Goal: Complete application form

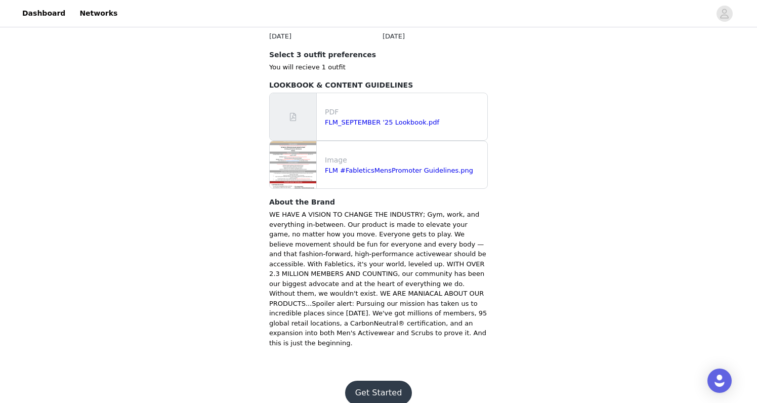
scroll to position [338, 0]
click at [380, 384] on button "Get Started" at bounding box center [378, 393] width 67 height 24
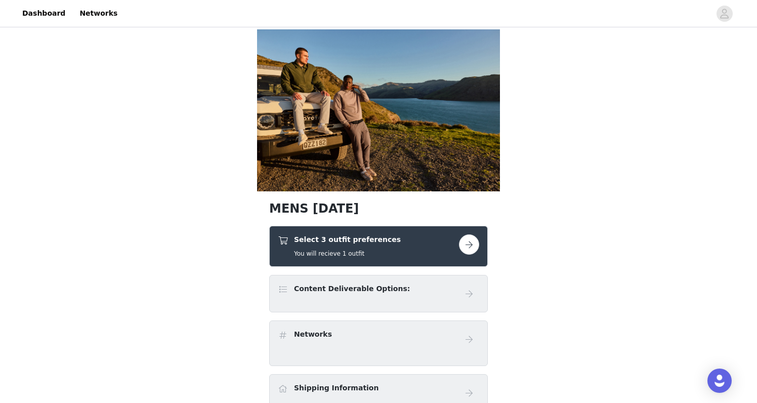
click at [472, 244] on button "button" at bounding box center [469, 244] width 20 height 20
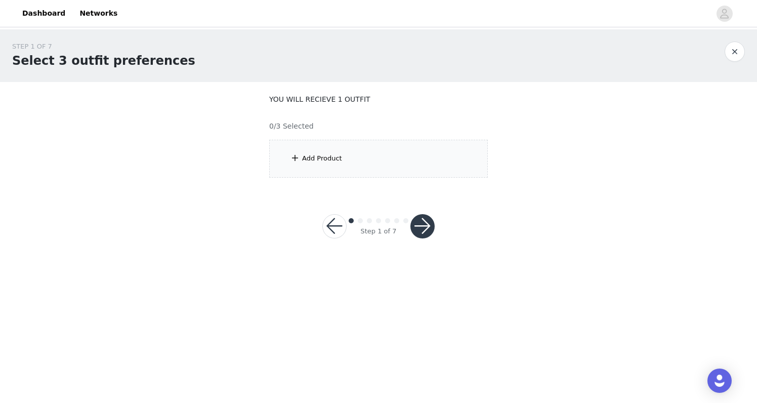
click at [416, 223] on button "button" at bounding box center [423, 226] width 24 height 24
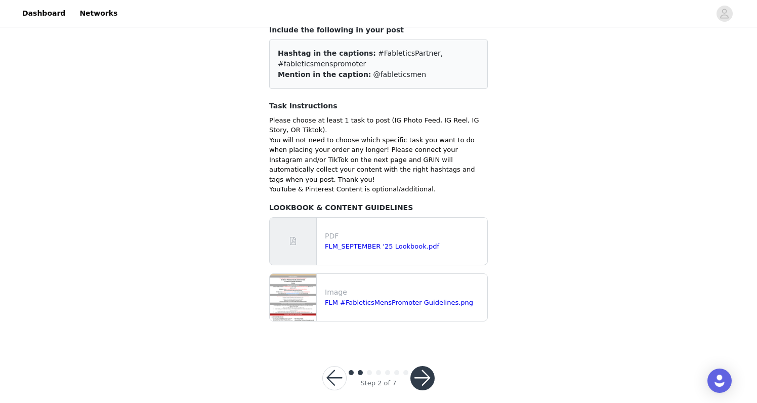
scroll to position [69, 0]
click at [329, 372] on button "button" at bounding box center [335, 379] width 24 height 24
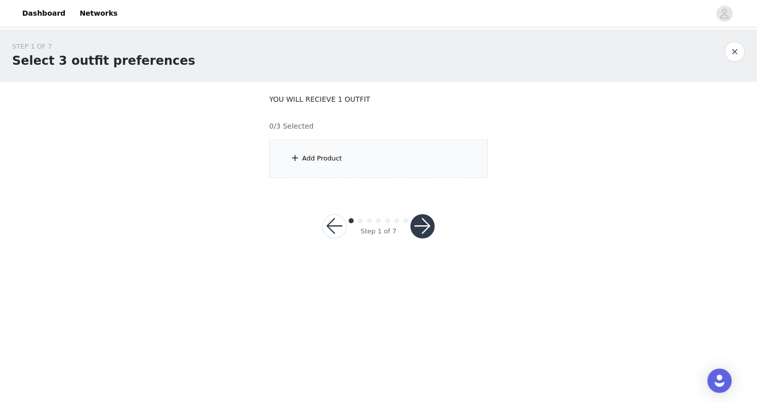
click at [324, 156] on div "Add Product" at bounding box center [322, 158] width 40 height 10
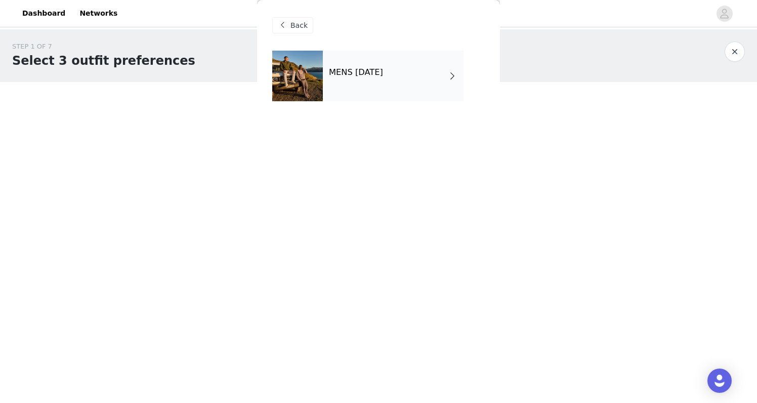
click at [395, 97] on div "MENS [DATE]" at bounding box center [393, 76] width 141 height 51
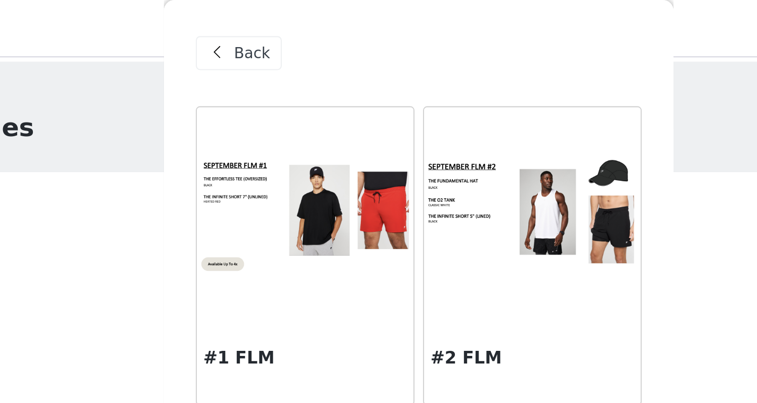
click at [272, 31] on div "Back" at bounding box center [292, 25] width 41 height 16
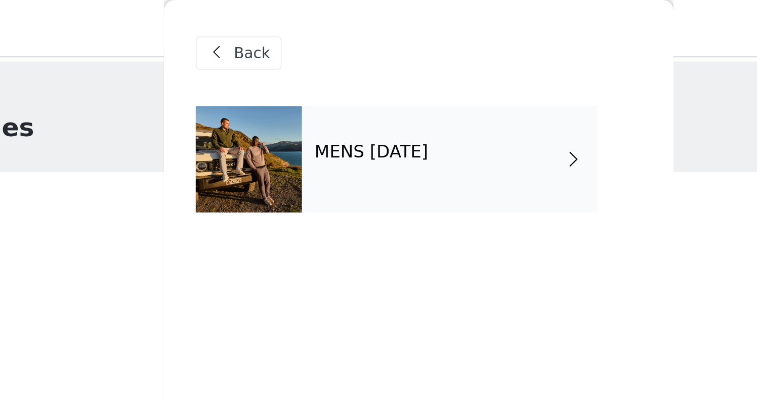
click at [276, 25] on span at bounding box center [282, 25] width 12 height 12
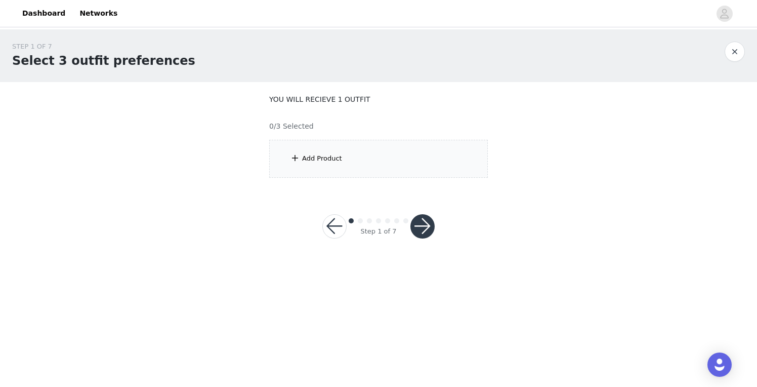
click at [417, 225] on button "button" at bounding box center [423, 226] width 24 height 24
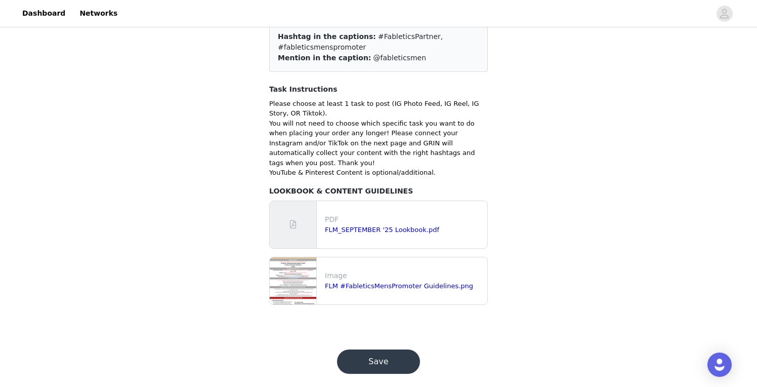
scroll to position [85, 0]
click at [407, 350] on button "Save" at bounding box center [378, 362] width 83 height 24
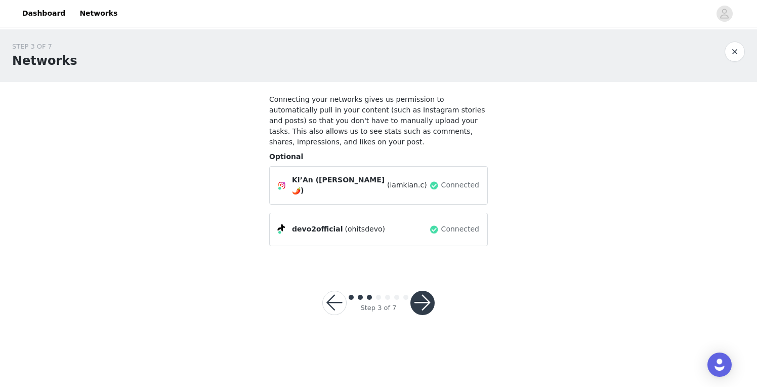
click at [425, 300] on button "button" at bounding box center [423, 303] width 24 height 24
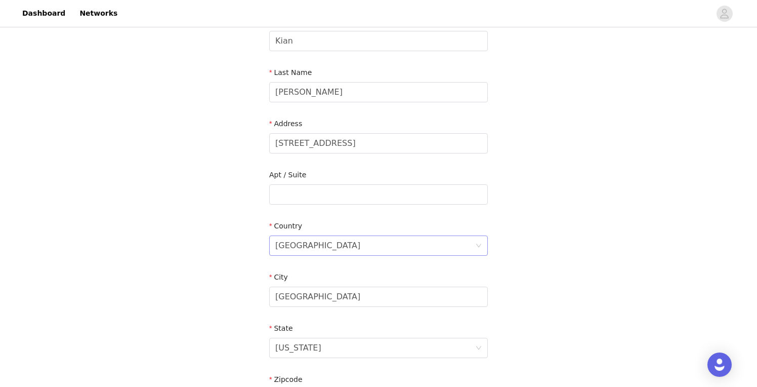
scroll to position [75, 0]
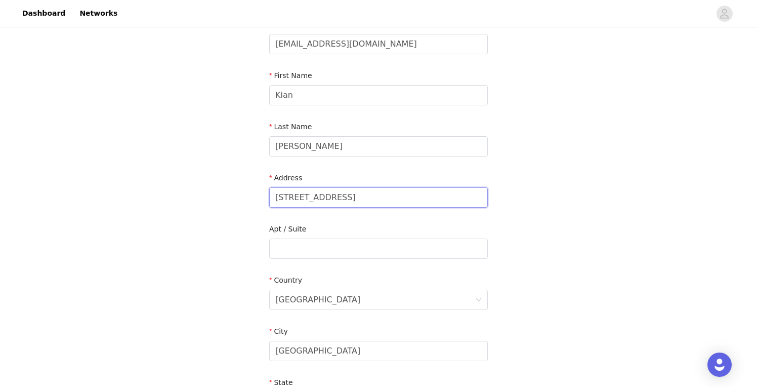
click at [396, 200] on input "3545 EL camino Ave" at bounding box center [378, 197] width 219 height 20
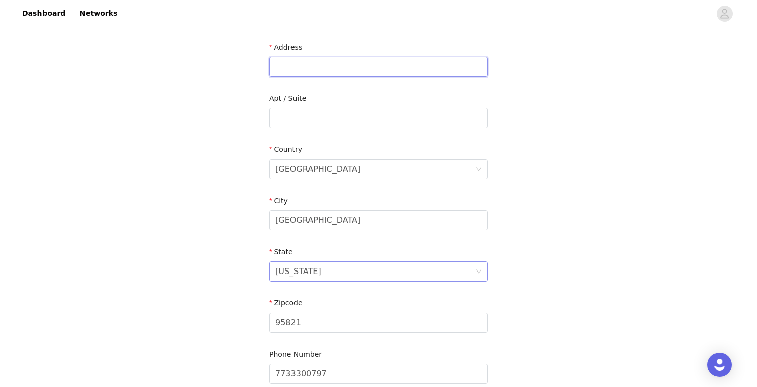
scroll to position [156, 0]
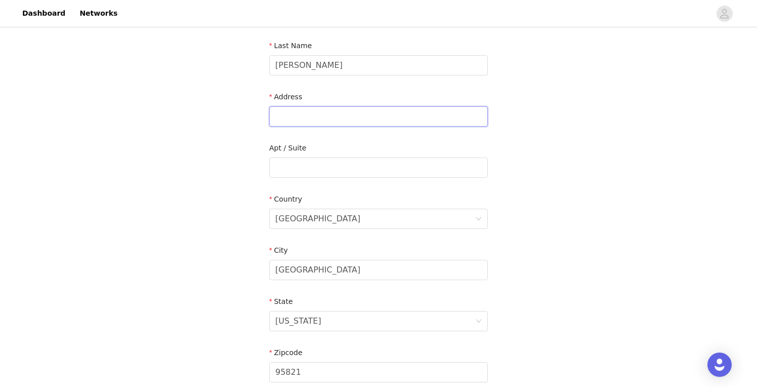
click at [350, 112] on input "text" at bounding box center [378, 116] width 219 height 20
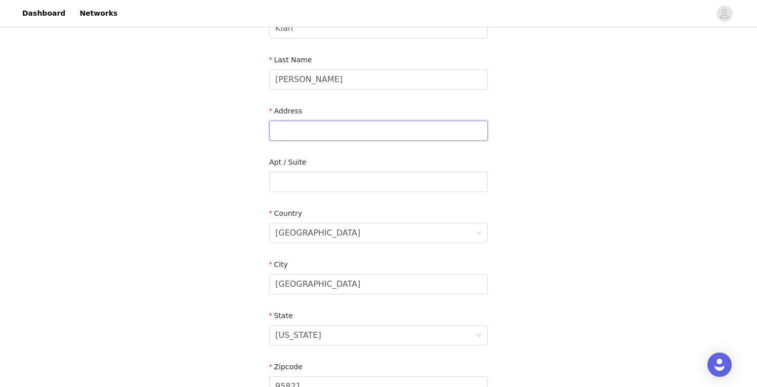
scroll to position [140, 0]
click at [329, 134] on input "text" at bounding box center [378, 133] width 219 height 20
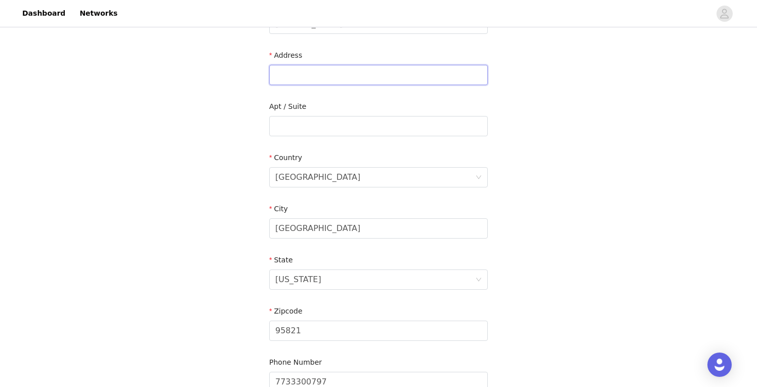
scroll to position [155, 0]
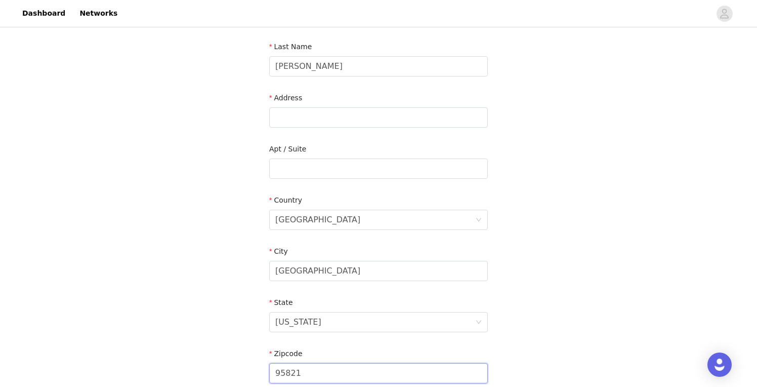
click at [338, 367] on input "95821" at bounding box center [378, 373] width 219 height 20
click at [325, 116] on input "text" at bounding box center [378, 117] width 219 height 20
click at [345, 122] on input "text" at bounding box center [378, 117] width 219 height 20
type input "2329 northtrop ave"
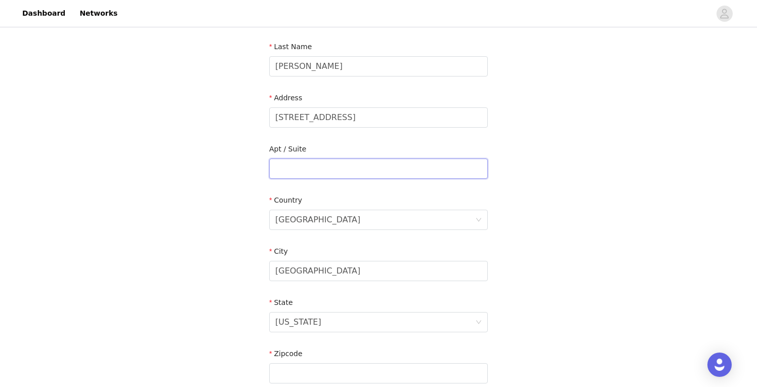
click at [313, 169] on input "text" at bounding box center [378, 168] width 219 height 20
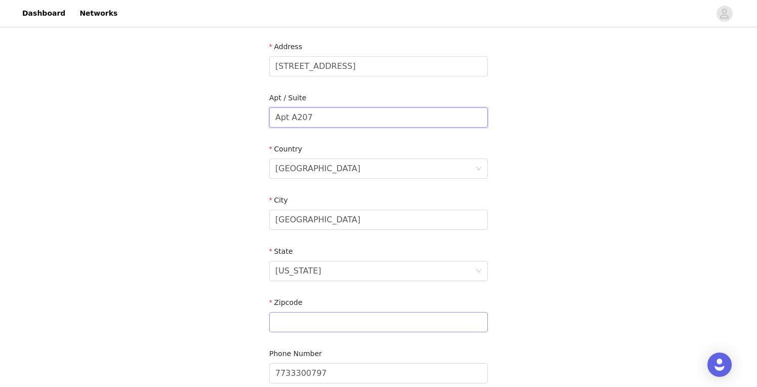
scroll to position [210, 0]
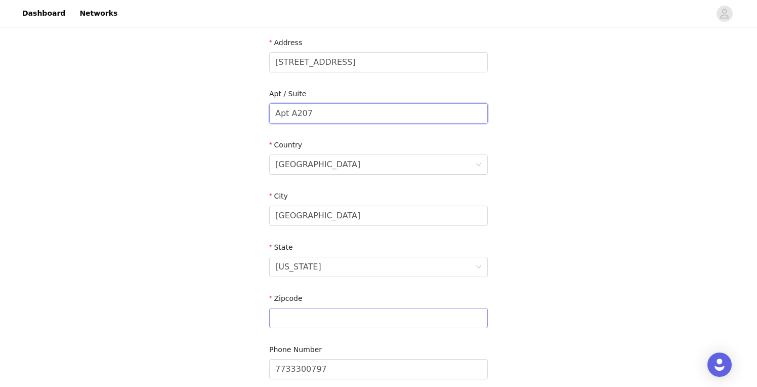
type input "Apt A207"
click at [303, 323] on input "text" at bounding box center [378, 318] width 219 height 20
type input "8"
type input "95825"
click at [568, 305] on div "STEP 4 OF 7 Shipping Information Email chandlerkian@yahoo.com First Name Kian L…" at bounding box center [378, 113] width 757 height 588
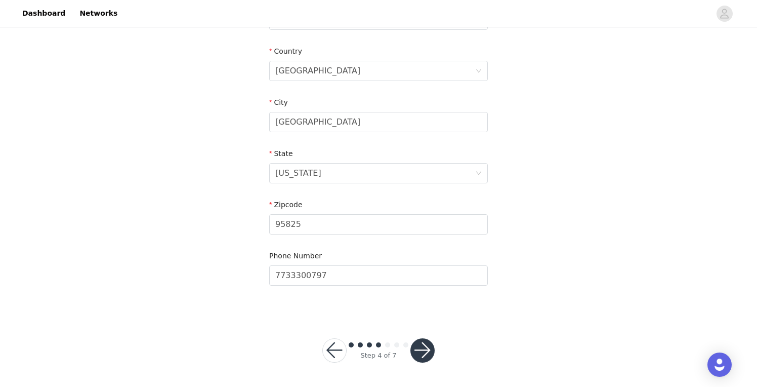
scroll to position [303, 0]
click at [426, 347] on button "button" at bounding box center [423, 351] width 24 height 24
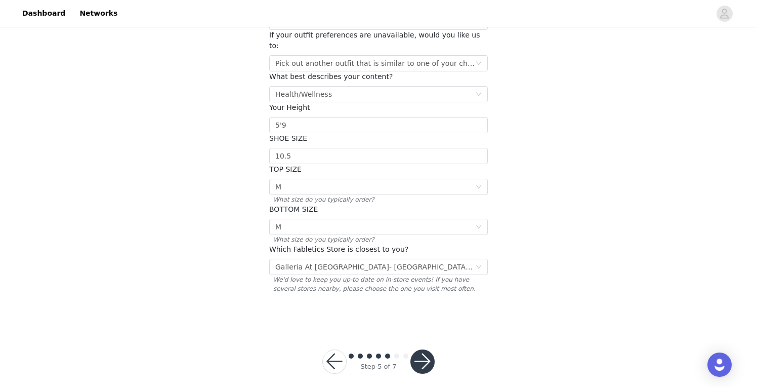
scroll to position [117, 0]
click at [422, 350] on button "button" at bounding box center [423, 362] width 24 height 24
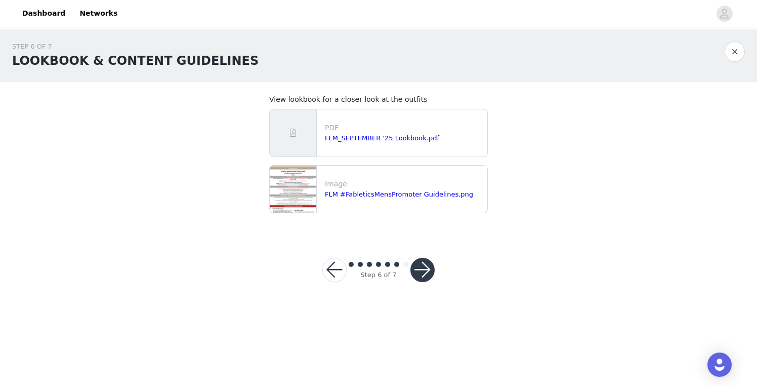
click at [333, 270] on button "button" at bounding box center [335, 270] width 24 height 24
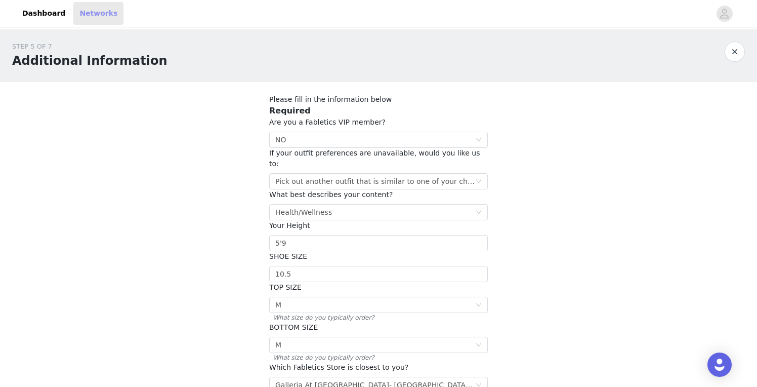
scroll to position [117, 0]
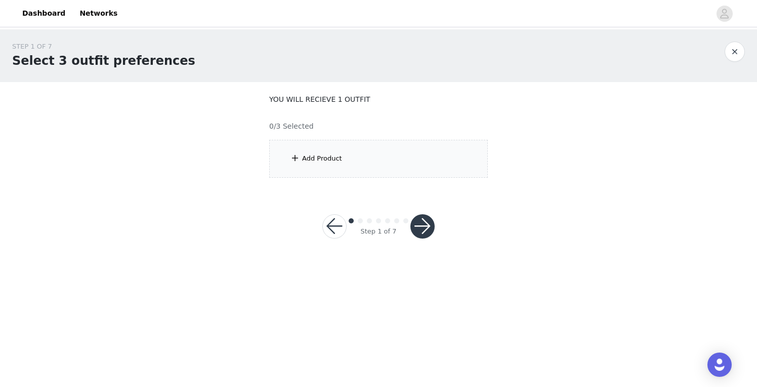
click at [294, 161] on span at bounding box center [295, 158] width 10 height 12
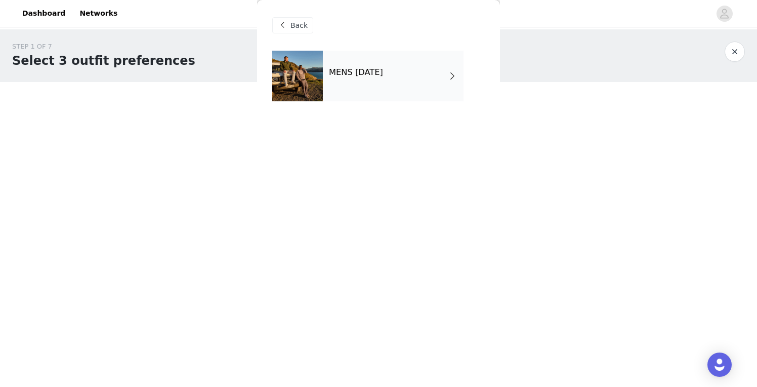
click at [434, 68] on div "MENS SEPTEMBER 2025" at bounding box center [393, 76] width 141 height 51
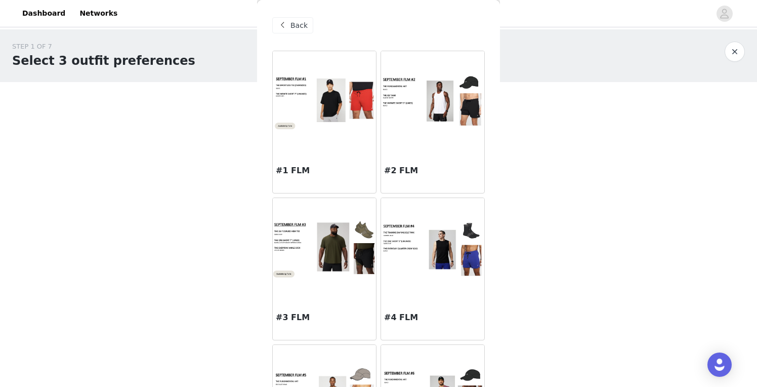
click at [323, 105] on img at bounding box center [324, 101] width 103 height 59
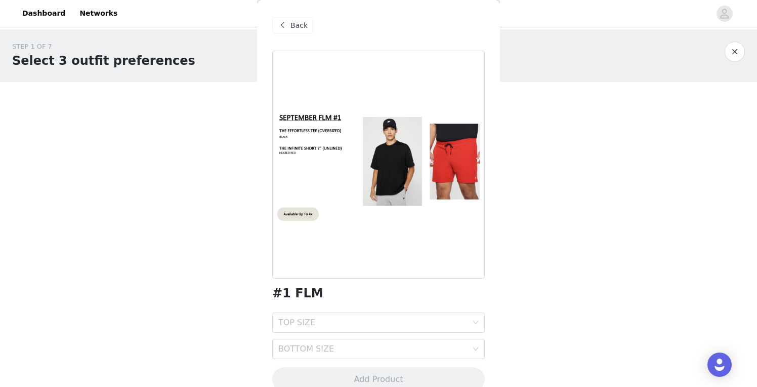
click at [292, 22] on span "Back" at bounding box center [299, 25] width 17 height 11
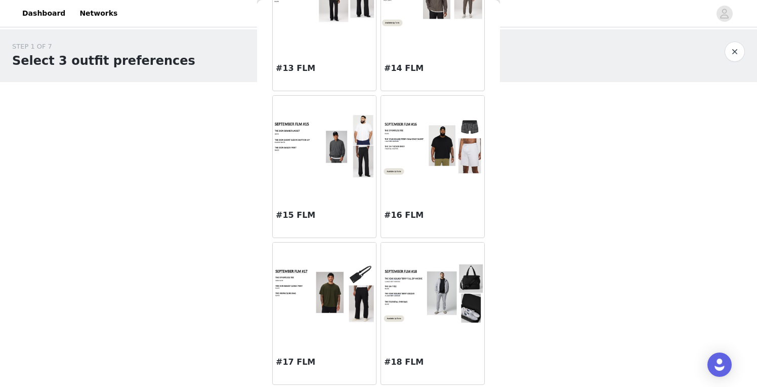
scroll to position [983, 0]
click at [424, 301] on img at bounding box center [432, 293] width 103 height 60
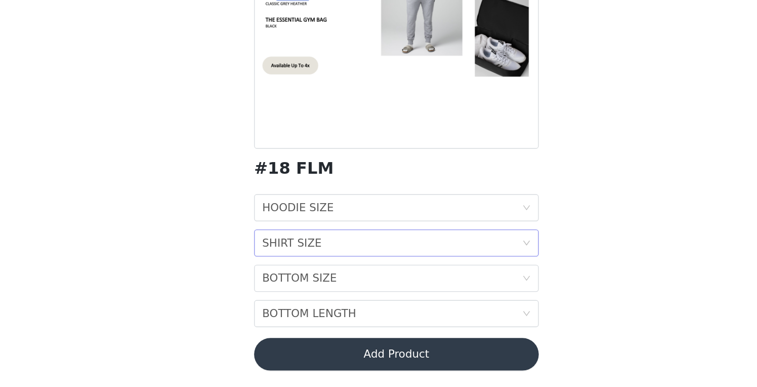
scroll to position [0, 0]
click at [278, 244] on div "HOODIE SIZE HOODIE SIZE" at bounding box center [375, 253] width 194 height 19
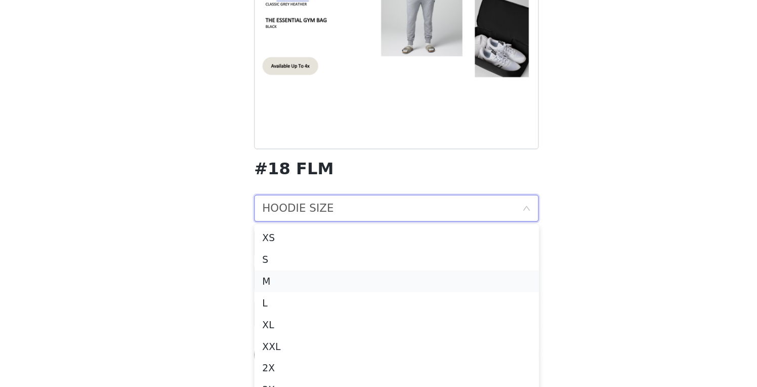
click at [278, 302] on div "M" at bounding box center [378, 307] width 201 height 11
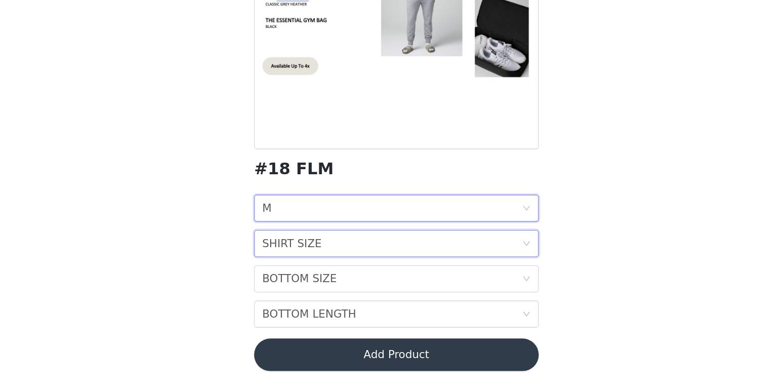
click at [278, 270] on div "SHIRT SIZE SHIRT SIZE" at bounding box center [375, 279] width 194 height 19
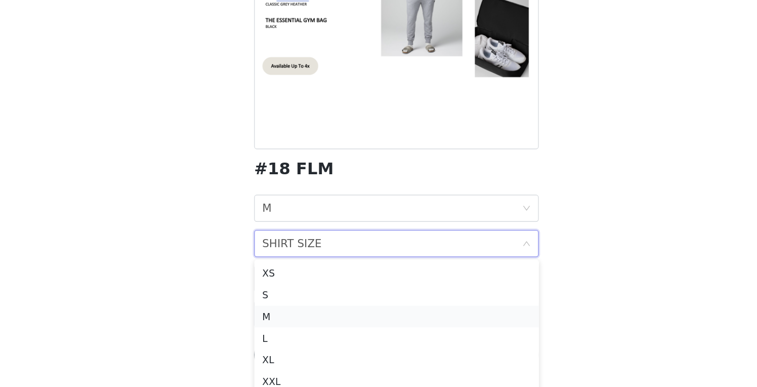
click at [278, 329] on div "M" at bounding box center [378, 334] width 201 height 11
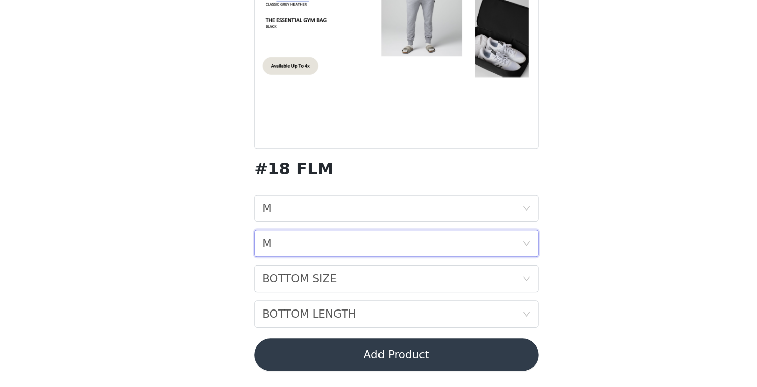
scroll to position [69, 0]
click at [278, 296] on div "BOTTOM SIZE" at bounding box center [306, 305] width 56 height 19
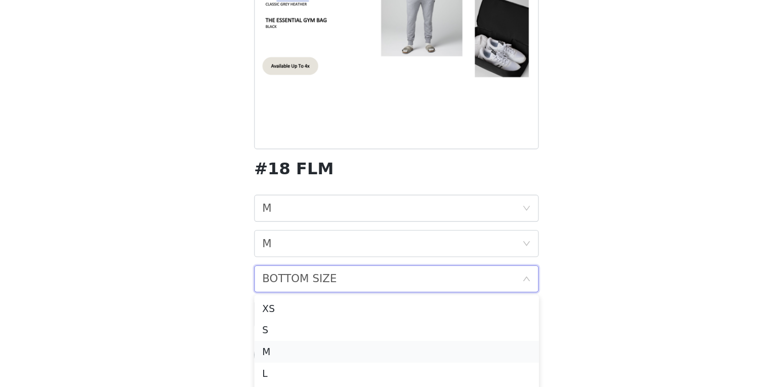
click at [278, 355] on div "M" at bounding box center [378, 360] width 201 height 11
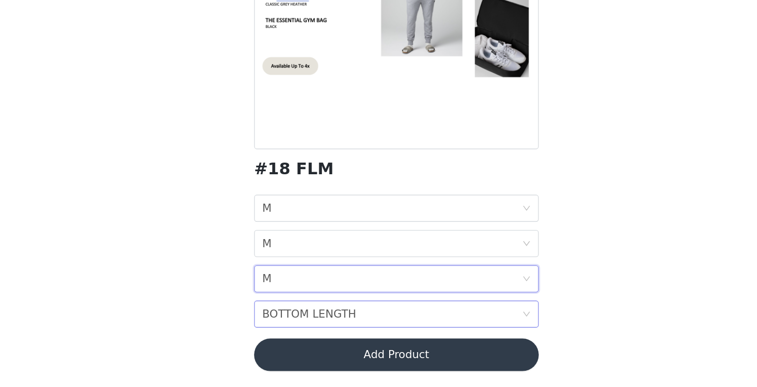
click at [278, 323] on div "BOTTOM LENGTH" at bounding box center [313, 332] width 70 height 19
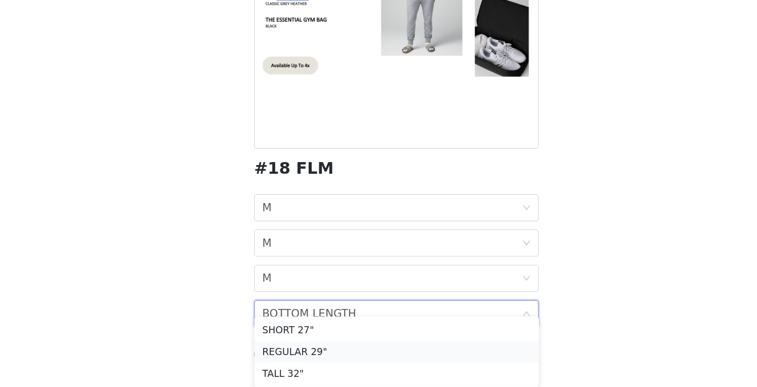
scroll to position [10, 0]
click at [278, 371] on div "TALL 32"" at bounding box center [378, 376] width 201 height 11
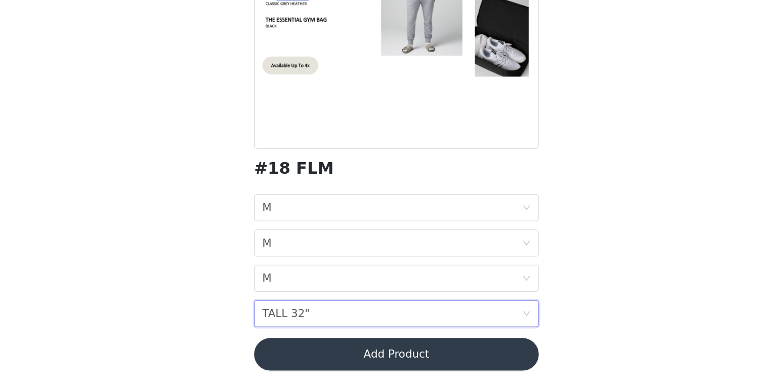
scroll to position [0, 0]
click at [278, 296] on div "BOTTOM SIZE M" at bounding box center [375, 305] width 194 height 19
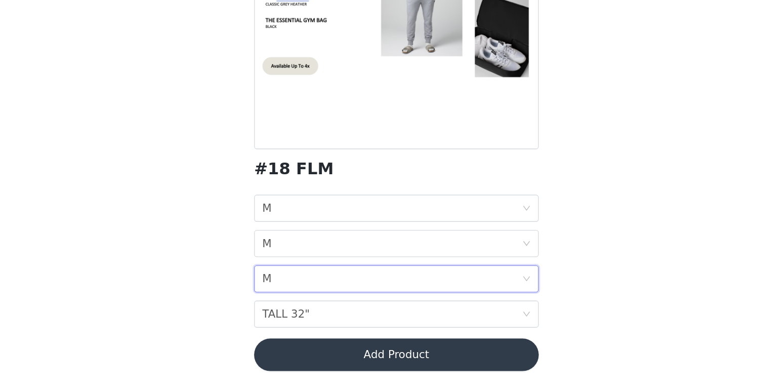
click at [447, 185] on body "Dashboard Networks STEP 1 OF 7 Select 3 outfit preferences YOU WILL RECIEVE 1 O…" at bounding box center [378, 193] width 757 height 387
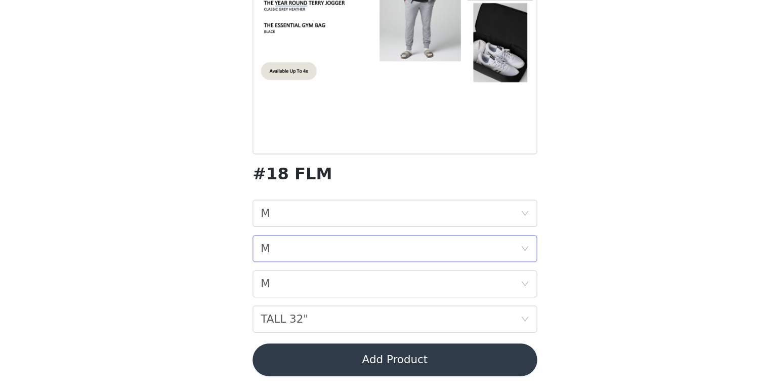
click at [278, 270] on div "SHIRT SIZE M" at bounding box center [375, 279] width 194 height 19
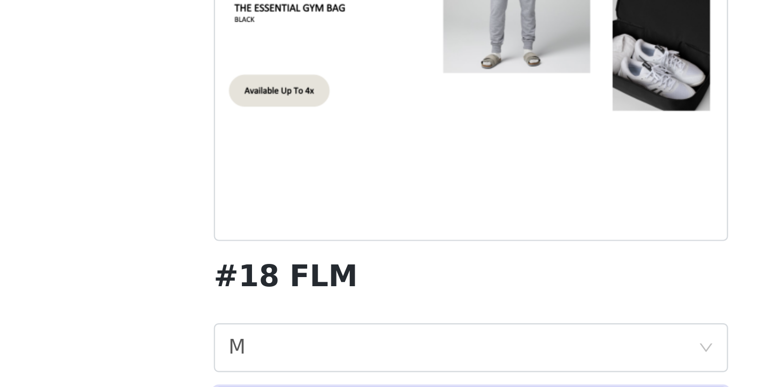
scroll to position [69, 0]
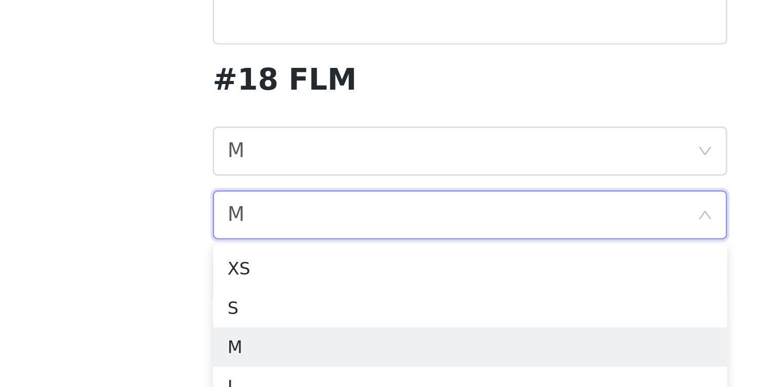
click at [278, 270] on div "SHIRT SIZE M" at bounding box center [375, 279] width 194 height 19
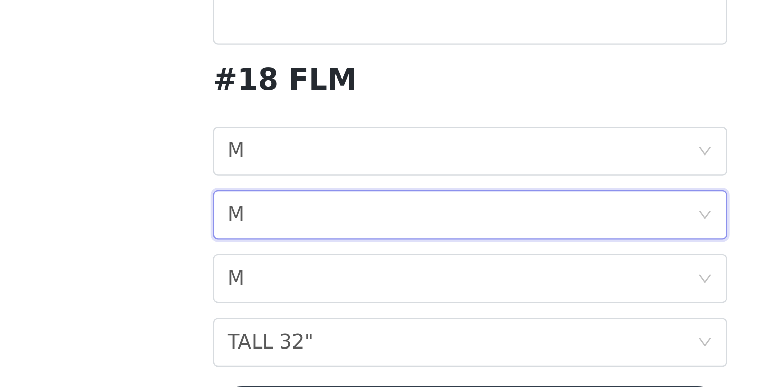
click at [278, 270] on div "SHIRT SIZE M" at bounding box center [375, 279] width 194 height 19
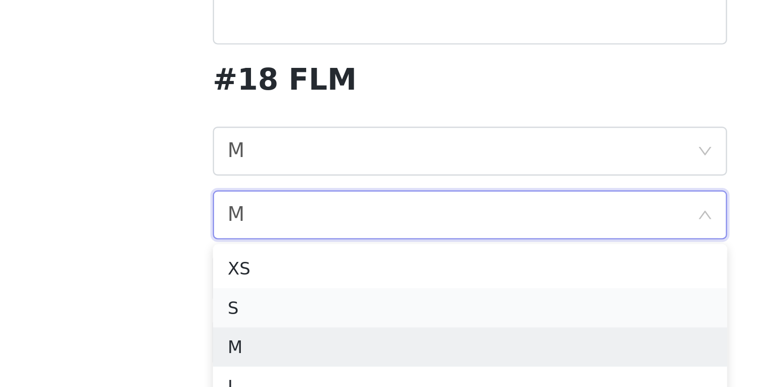
click at [278, 312] on div "S" at bounding box center [378, 317] width 201 height 11
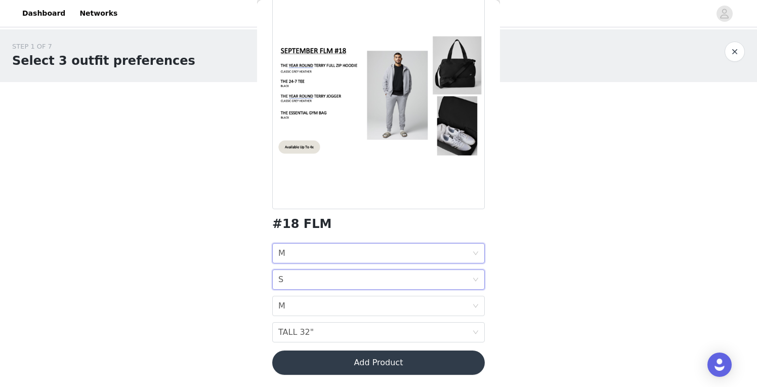
click at [346, 251] on div "HOODIE SIZE M" at bounding box center [375, 253] width 194 height 19
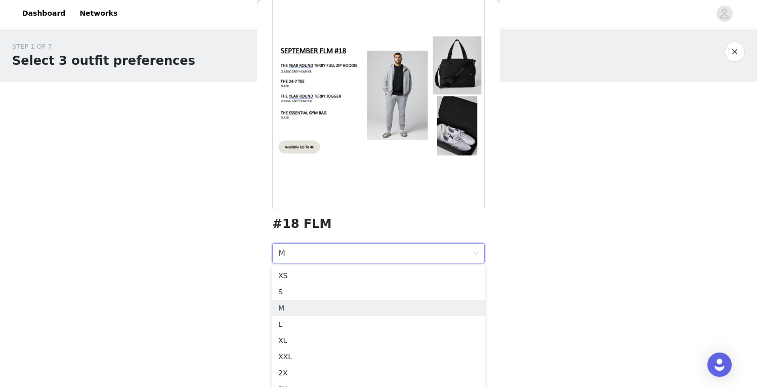
click at [313, 237] on div "#18 FLM HOODIE SIZE M SHIRT SIZE S BOTTOM SIZE M BOTTOM LENGTH TALL 32" Add Pro…" at bounding box center [378, 184] width 213 height 406
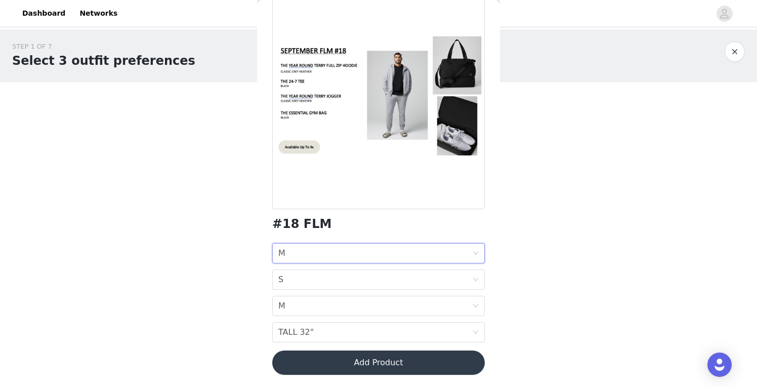
click at [313, 254] on div "HOODIE SIZE M" at bounding box center [375, 253] width 194 height 19
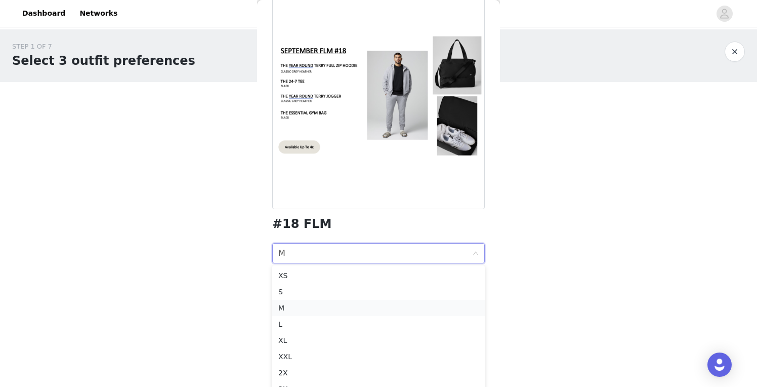
click at [304, 311] on div "M" at bounding box center [378, 307] width 201 height 11
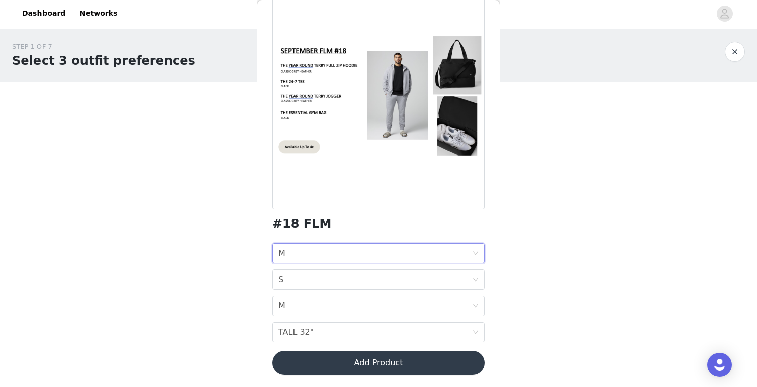
click at [389, 365] on button "Add Product" at bounding box center [378, 362] width 213 height 24
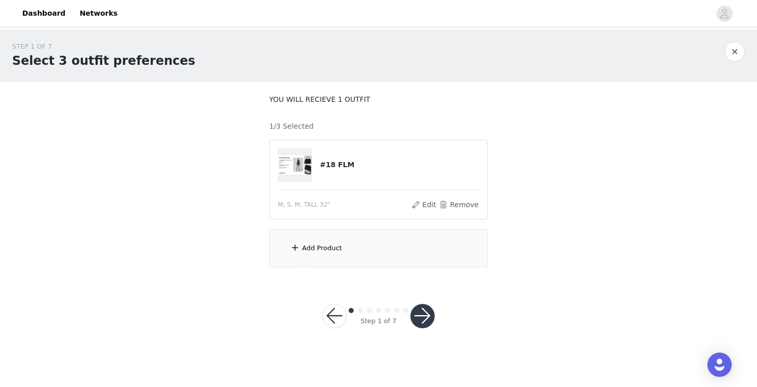
click at [309, 247] on div "Add Product" at bounding box center [322, 248] width 40 height 10
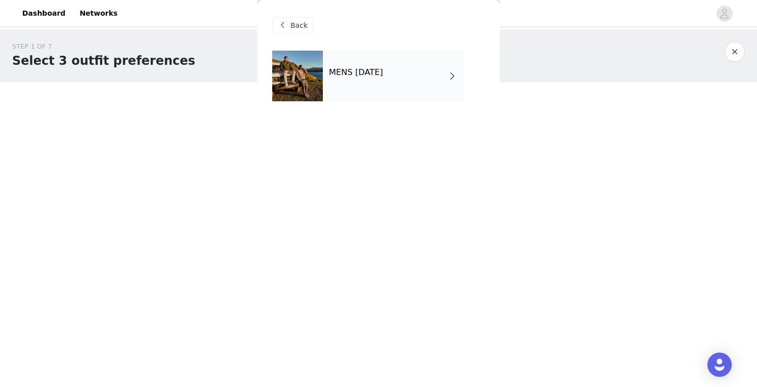
click at [383, 76] on h4 "MENS SEPTEMBER 2025" at bounding box center [356, 72] width 54 height 9
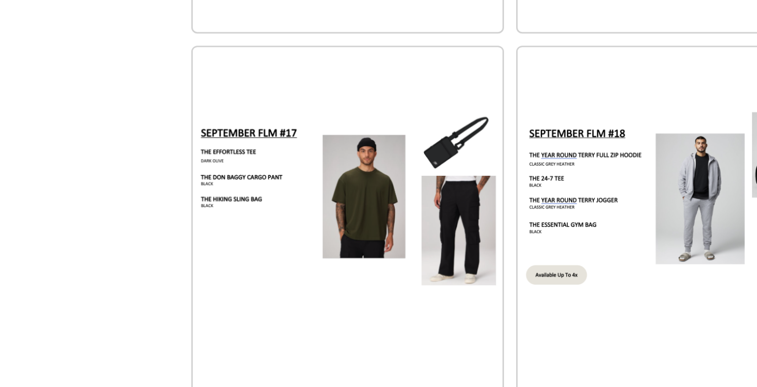
scroll to position [983, 0]
click at [273, 264] on img at bounding box center [324, 293] width 103 height 59
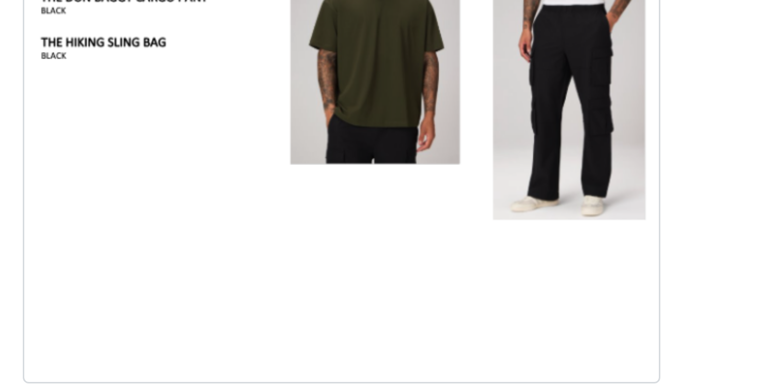
scroll to position [43, 0]
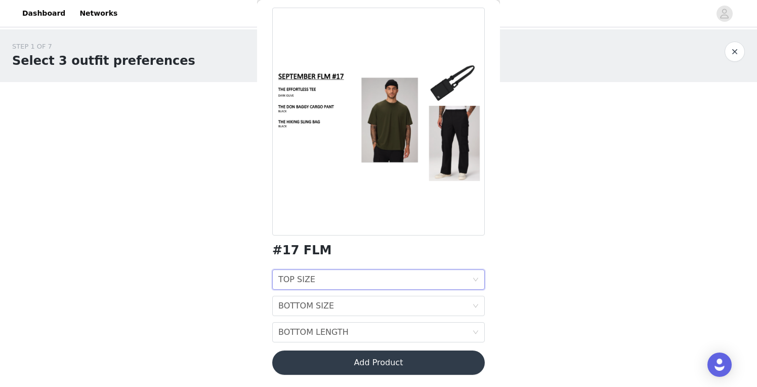
click at [332, 276] on div "TOP SIZE TOP SIZE" at bounding box center [375, 279] width 194 height 19
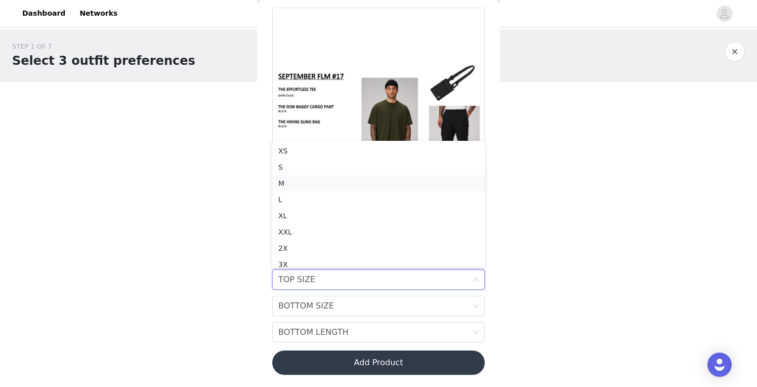
click at [310, 183] on div "M" at bounding box center [378, 183] width 201 height 11
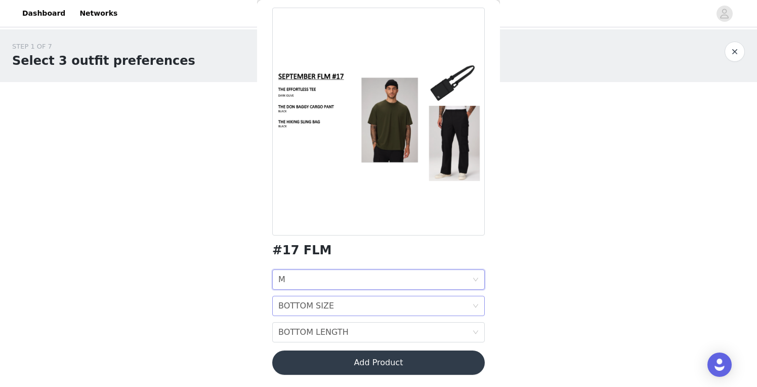
click at [336, 308] on div "BOTTOM SIZE BOTTOM SIZE" at bounding box center [375, 305] width 194 height 19
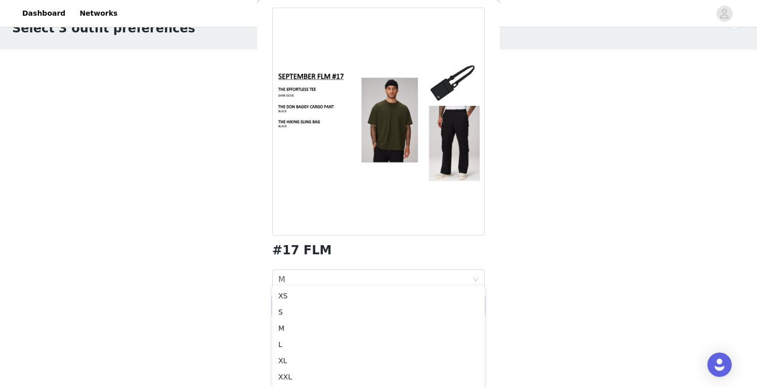
scroll to position [32, 0]
click at [220, 244] on div "STEP 1 OF 7 Select 3 outfit preferences YOU WILL RECIEVE 1 OUTFIT 1/3 Selected …" at bounding box center [378, 122] width 757 height 250
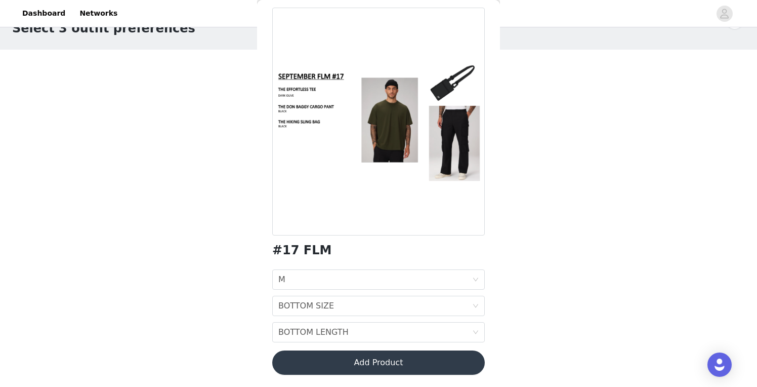
scroll to position [0, 0]
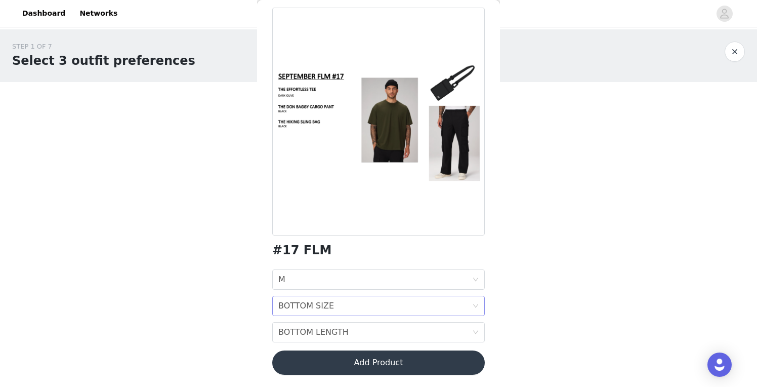
click at [302, 309] on div "BOTTOM SIZE" at bounding box center [306, 305] width 56 height 19
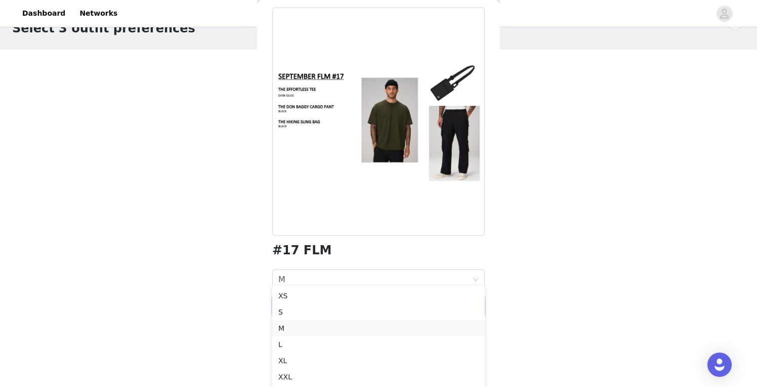
scroll to position [32, 0]
click at [312, 328] on div "M" at bounding box center [378, 328] width 201 height 11
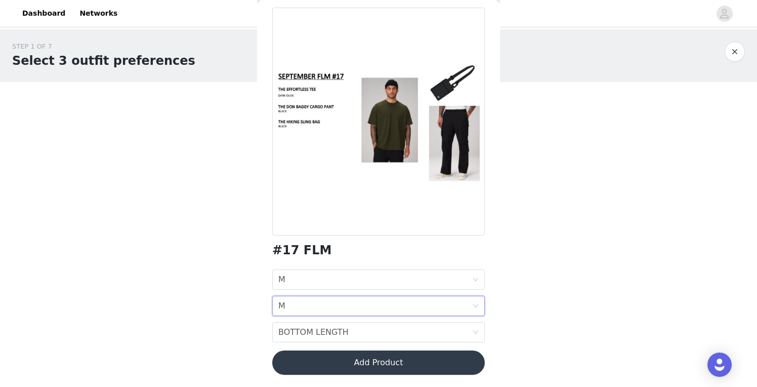
scroll to position [0, 0]
click at [322, 304] on div "BOTTOM SIZE M" at bounding box center [375, 305] width 194 height 19
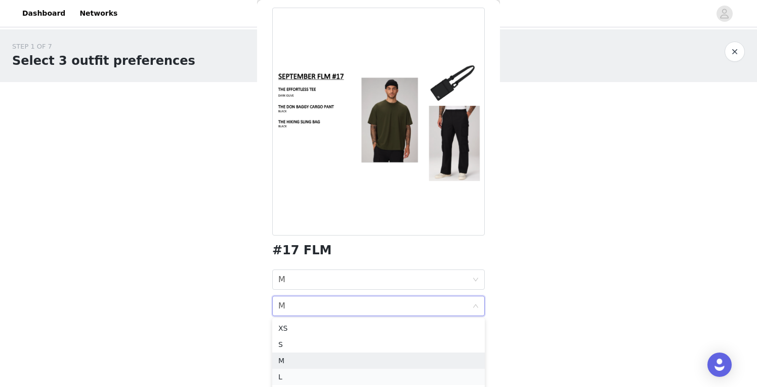
click at [311, 372] on div "L" at bounding box center [378, 376] width 201 height 11
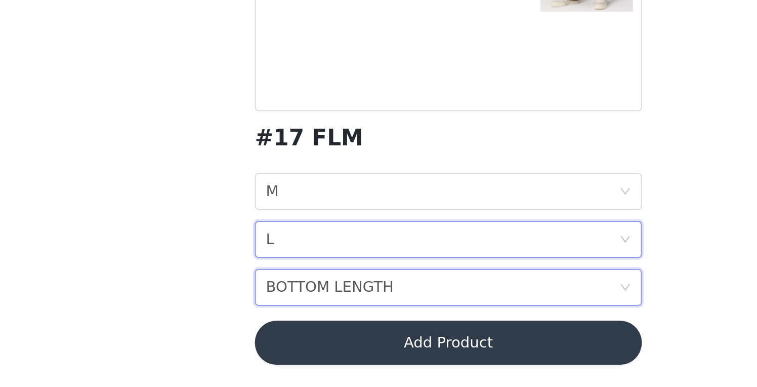
click at [278, 323] on div "BOTTOM LENGTH" at bounding box center [313, 332] width 70 height 19
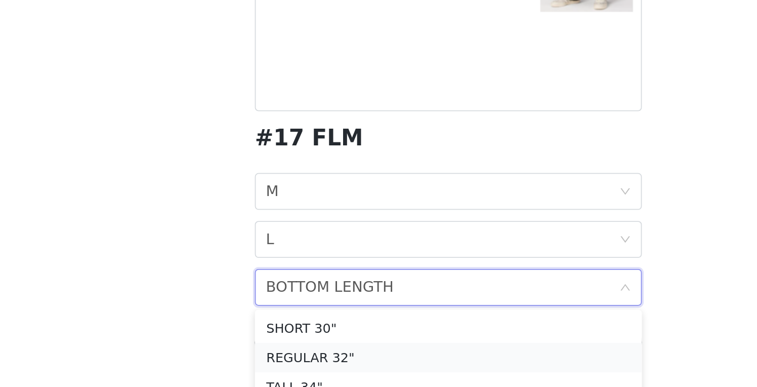
click at [278, 365] on div "REGULAR 32"" at bounding box center [378, 370] width 201 height 11
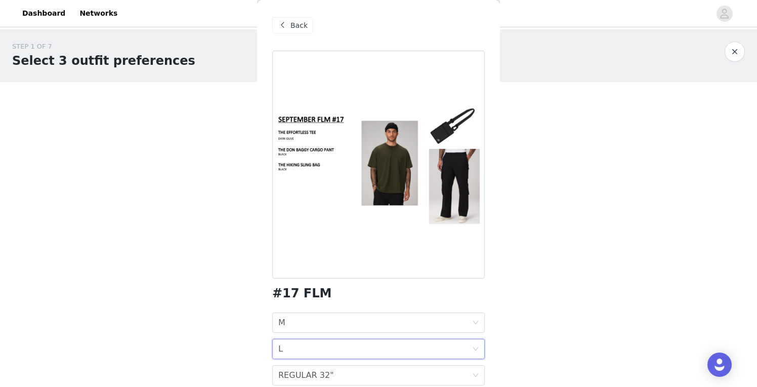
click at [326, 354] on div "BOTTOM SIZE L" at bounding box center [375, 348] width 194 height 19
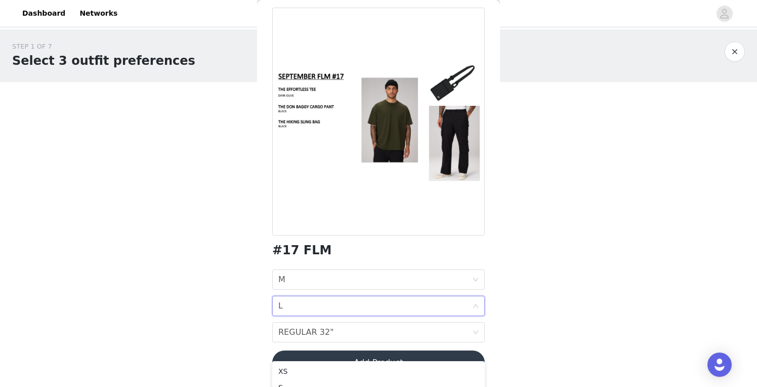
scroll to position [43, 0]
click at [389, 299] on div "BOTTOM SIZE L" at bounding box center [375, 305] width 194 height 19
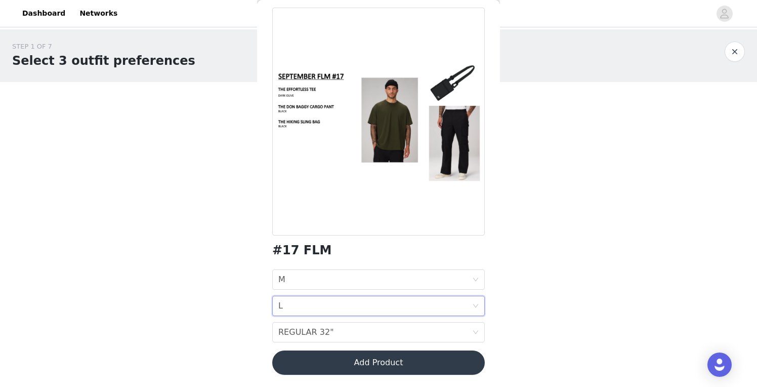
click at [377, 309] on div "BOTTOM SIZE L" at bounding box center [375, 305] width 194 height 19
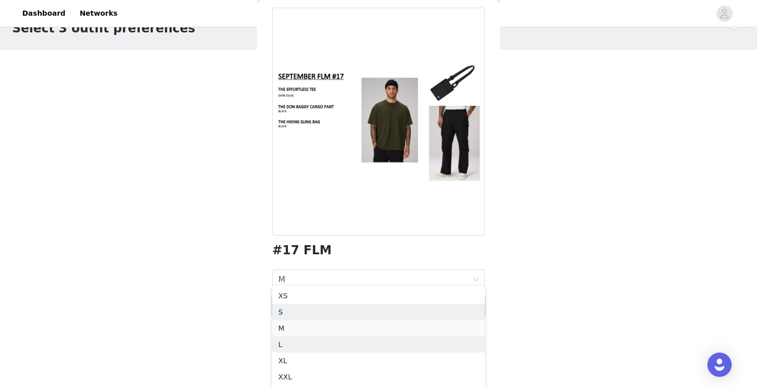
scroll to position [32, 0]
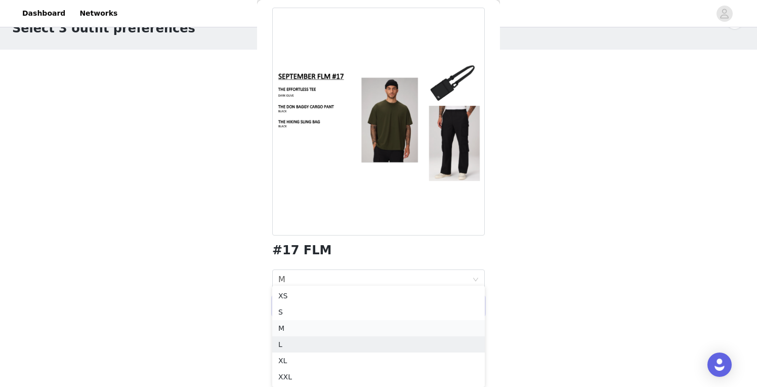
click at [295, 330] on div "M" at bounding box center [378, 328] width 201 height 11
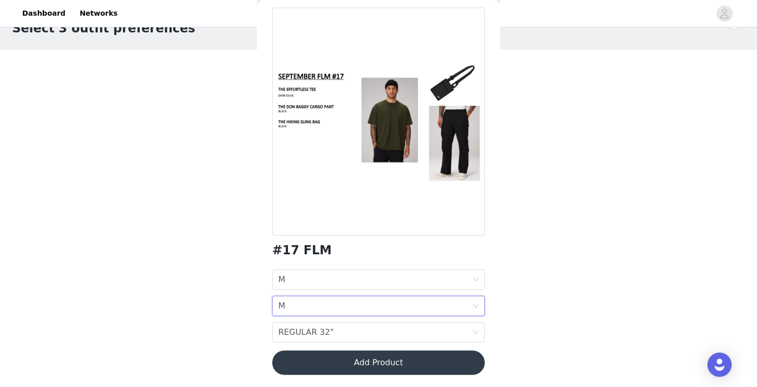
scroll to position [0, 0]
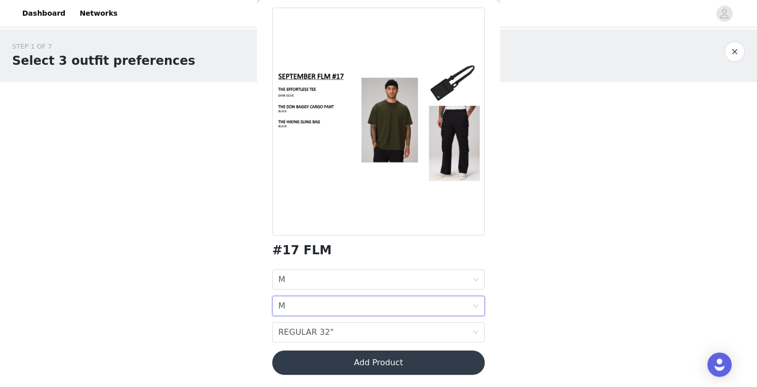
click at [309, 305] on div "BOTTOM SIZE M" at bounding box center [375, 305] width 194 height 19
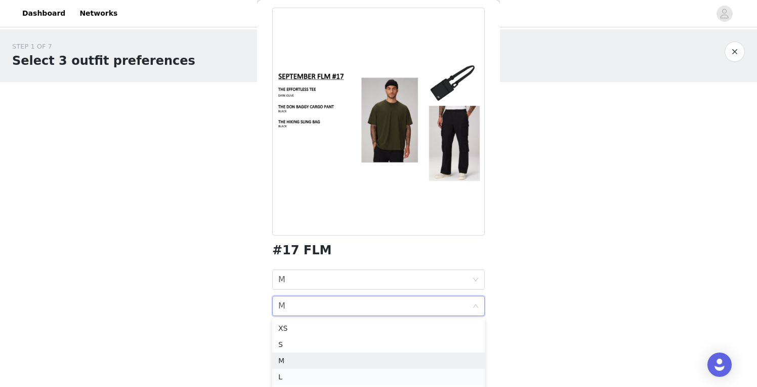
click at [295, 372] on div "L" at bounding box center [378, 376] width 201 height 11
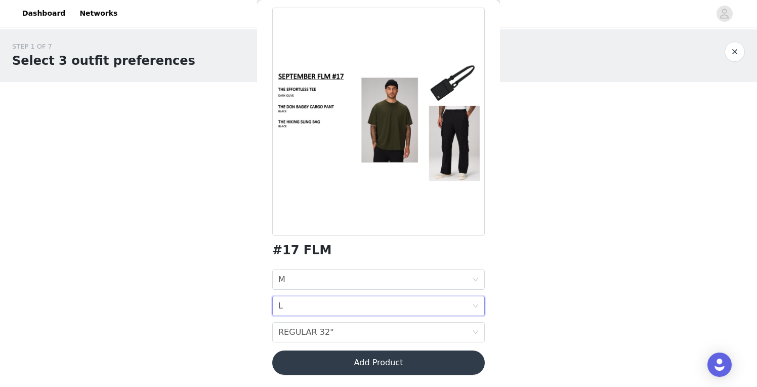
scroll to position [43, 0]
click at [400, 358] on button "Add Product" at bounding box center [378, 362] width 213 height 24
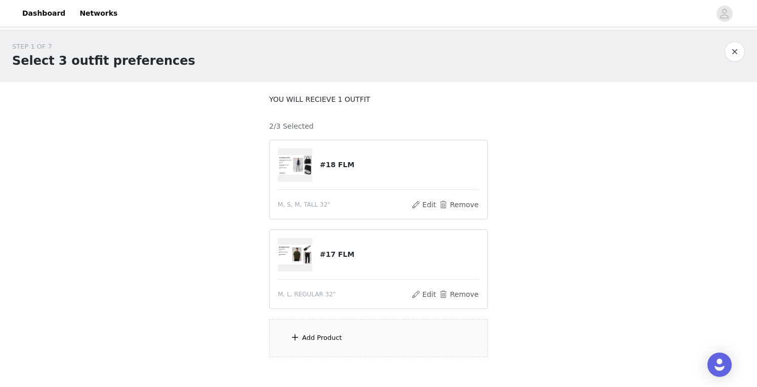
click at [325, 338] on div "Add Product" at bounding box center [322, 338] width 40 height 10
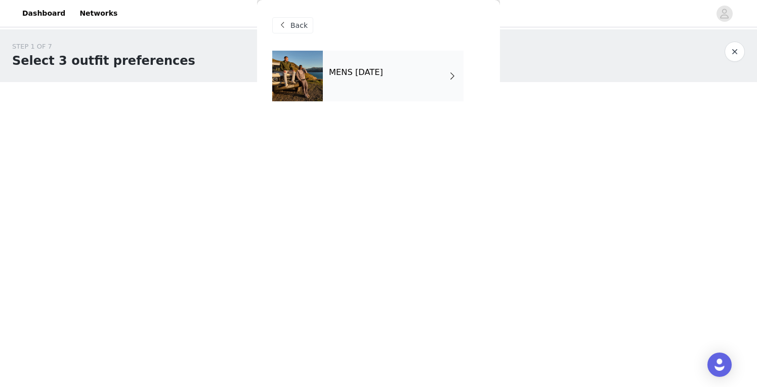
click at [400, 59] on div "MENS SEPTEMBER 2025" at bounding box center [393, 76] width 141 height 51
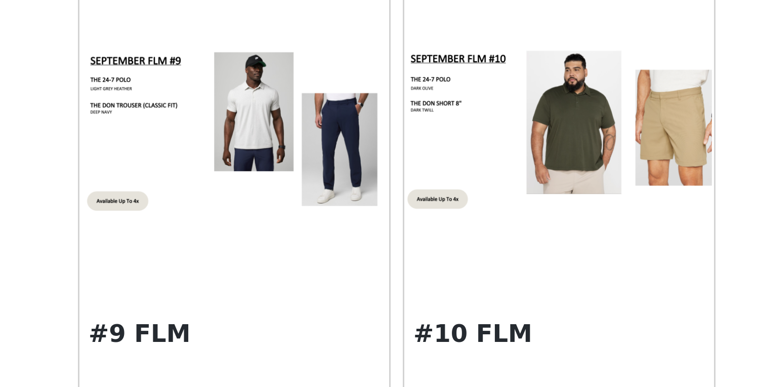
scroll to position [420, 0]
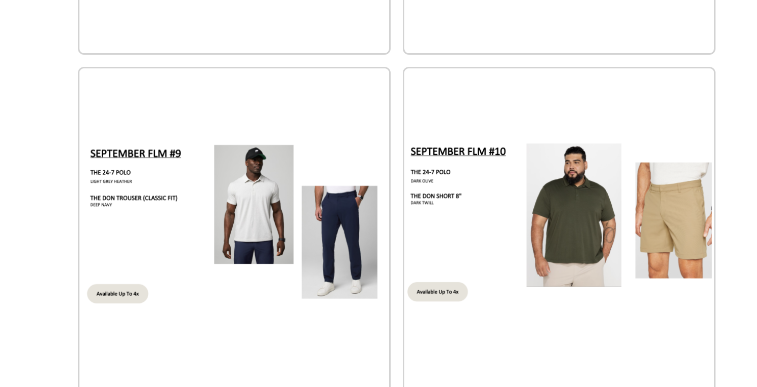
click at [273, 241] on img at bounding box center [324, 270] width 103 height 58
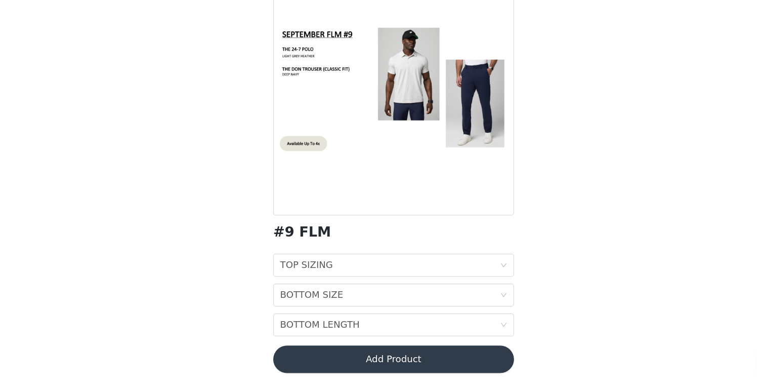
scroll to position [43, 0]
click at [307, 270] on div "TOP SIZING TOP SIZING" at bounding box center [375, 279] width 194 height 19
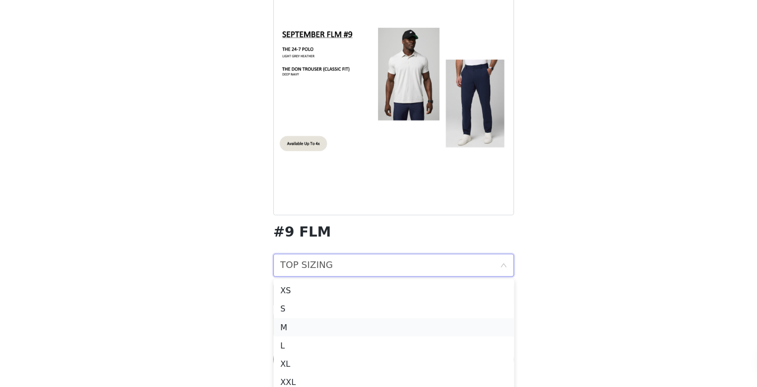
click at [293, 329] on div "M" at bounding box center [378, 334] width 201 height 11
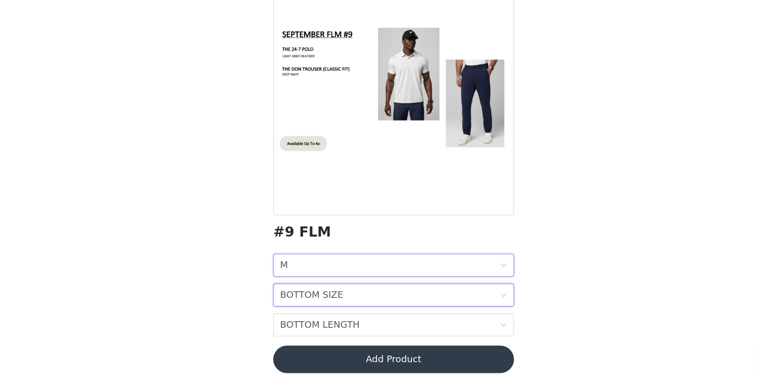
click at [295, 296] on div "BOTTOM SIZE" at bounding box center [306, 305] width 56 height 19
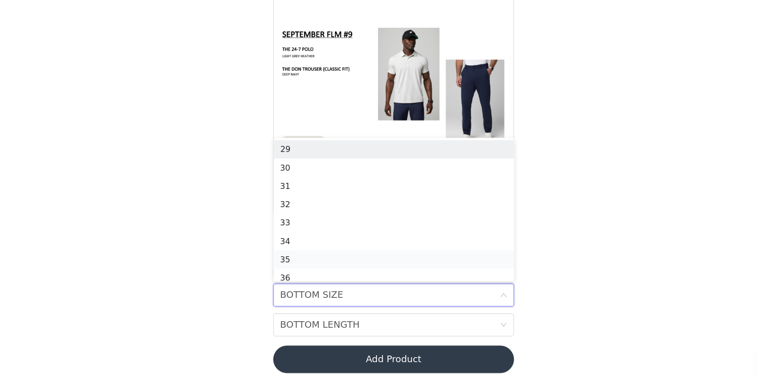
scroll to position [5, 0]
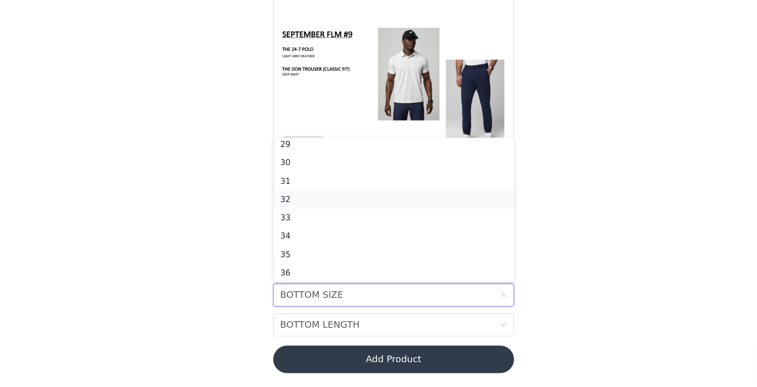
click at [278, 216] on div "32" at bounding box center [378, 221] width 201 height 11
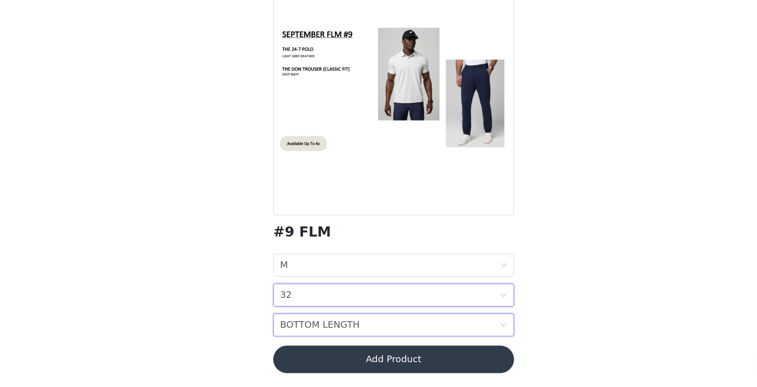
click at [302, 323] on div "BOTTOM LENGTH" at bounding box center [313, 332] width 70 height 19
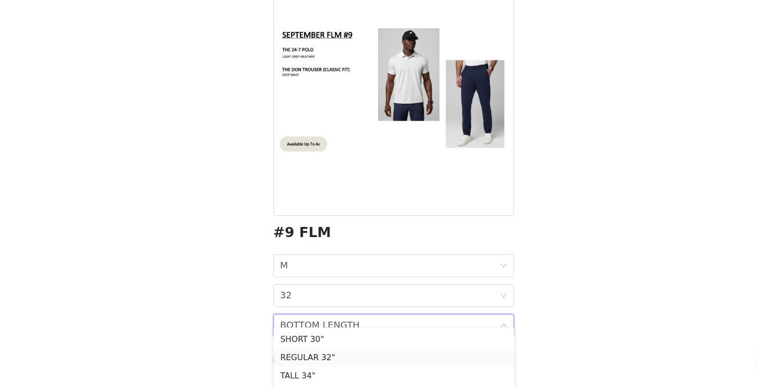
click at [301, 355] on div "REGULAR 32"" at bounding box center [378, 360] width 201 height 11
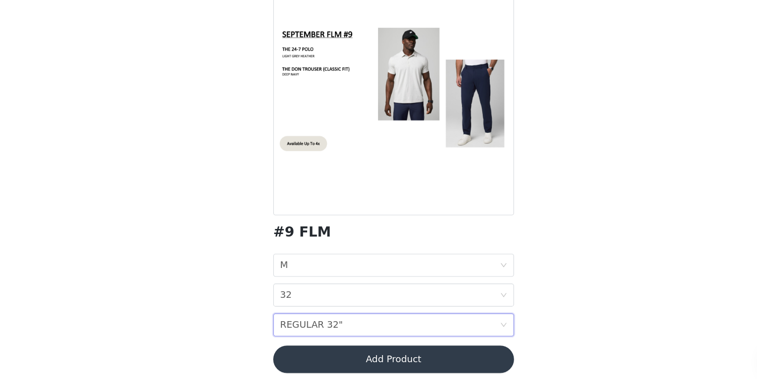
scroll to position [55, 0]
click at [381, 350] on button "Add Product" at bounding box center [378, 362] width 213 height 24
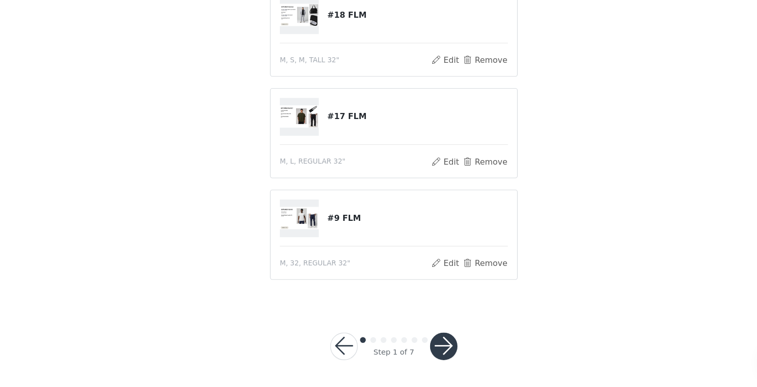
scroll to position [155, 0]
click at [411, 339] on button "button" at bounding box center [423, 351] width 24 height 24
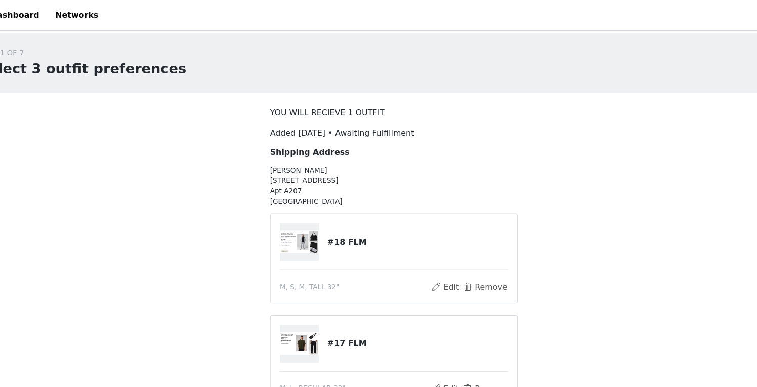
scroll to position [0, 0]
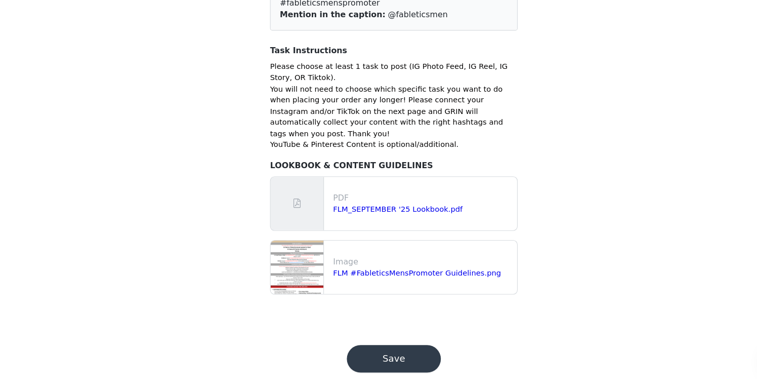
scroll to position [85, 0]
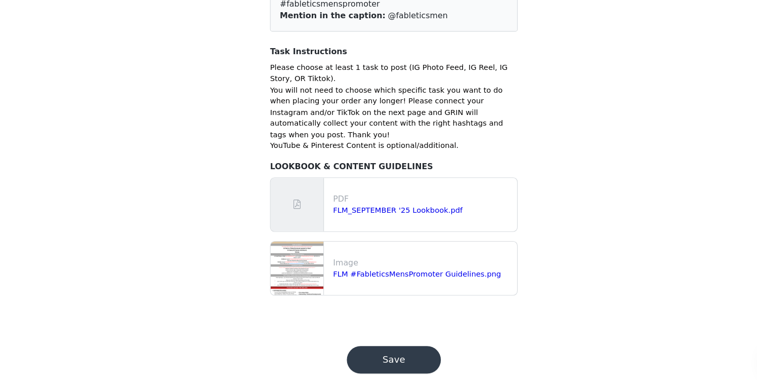
click at [361, 350] on button "Save" at bounding box center [378, 362] width 83 height 24
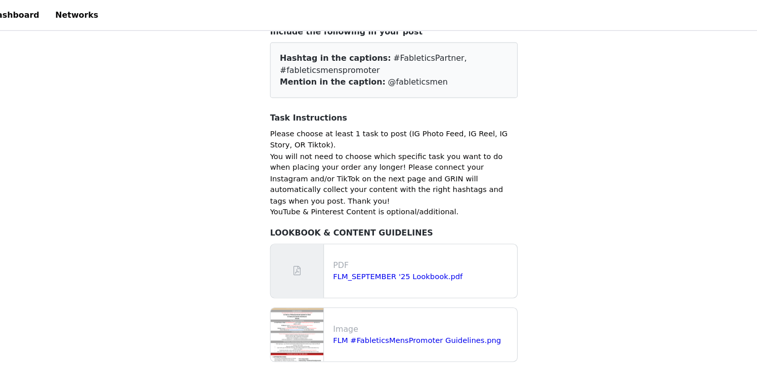
scroll to position [67, 0]
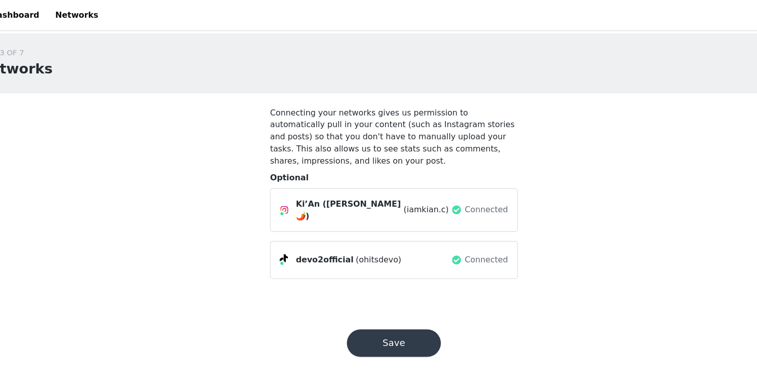
click at [357, 295] on button "Save" at bounding box center [378, 303] width 83 height 24
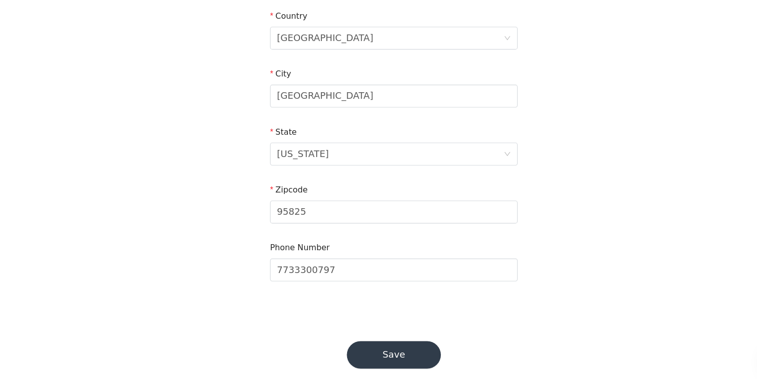
scroll to position [299, 0]
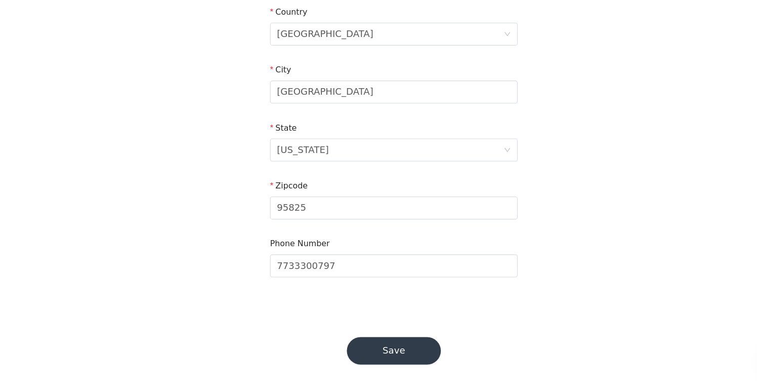
click at [351, 343] on button "Save" at bounding box center [378, 355] width 83 height 24
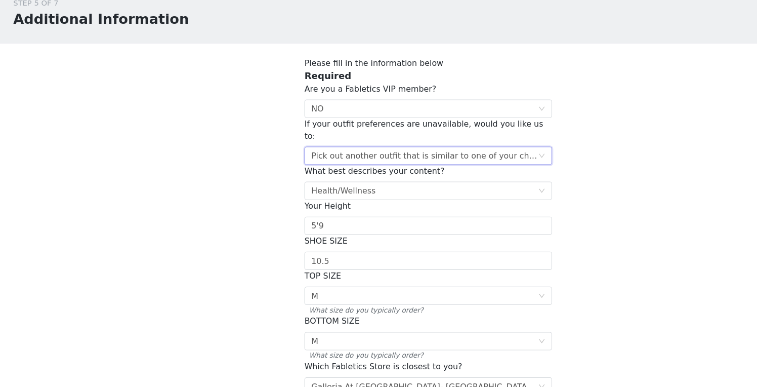
click at [428, 174] on div "Pick out another outfit that is similar to one of your choices" at bounding box center [375, 181] width 200 height 15
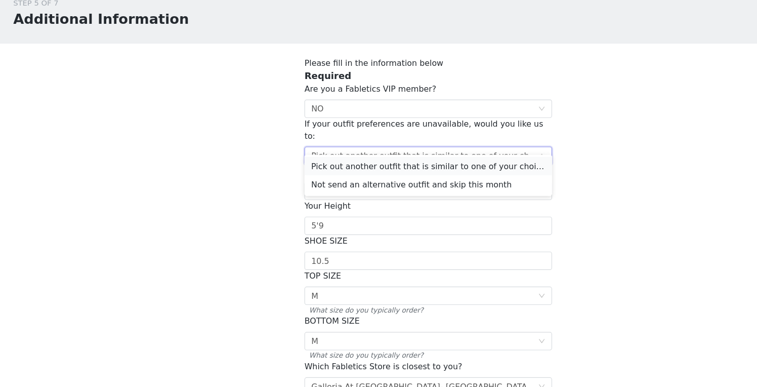
click at [398, 182] on li "Pick out another outfit that is similar to one of your choices" at bounding box center [378, 190] width 219 height 16
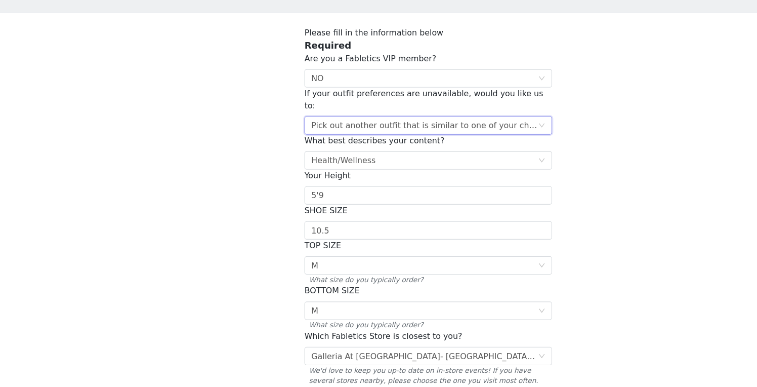
scroll to position [26, 0]
click at [476, 110] on icon "icon: down" at bounding box center [479, 113] width 6 height 6
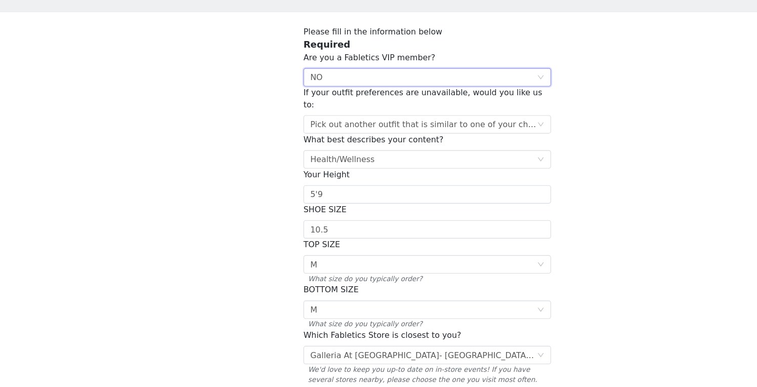
click at [549, 85] on div "STEP 5 OF 7 Additional Information Please fill in the information below Require…" at bounding box center [378, 210] width 757 height 414
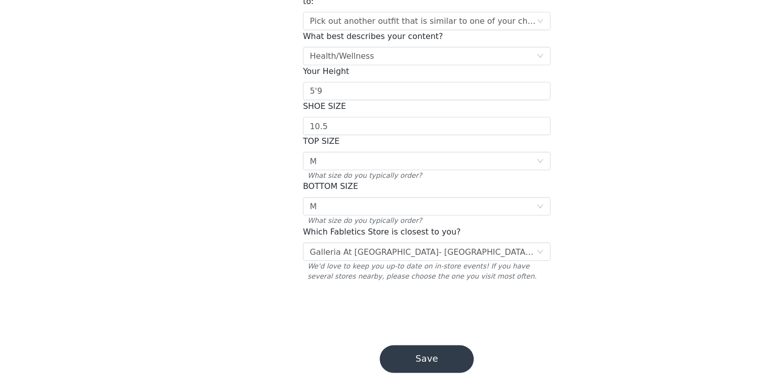
scroll to position [117, 0]
click at [391, 350] on button "Save" at bounding box center [378, 362] width 83 height 24
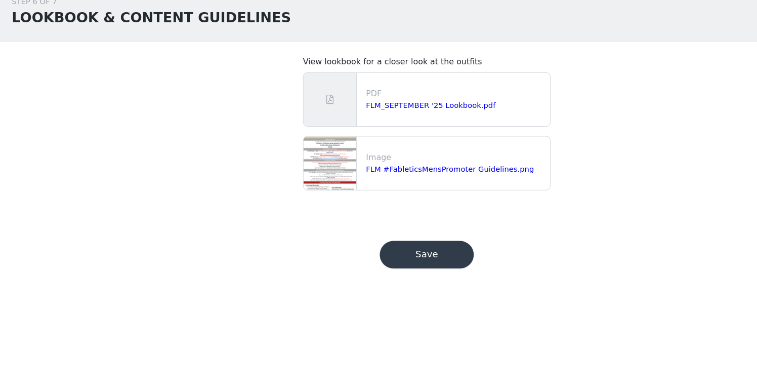
click at [385, 258] on button "Save" at bounding box center [378, 270] width 83 height 24
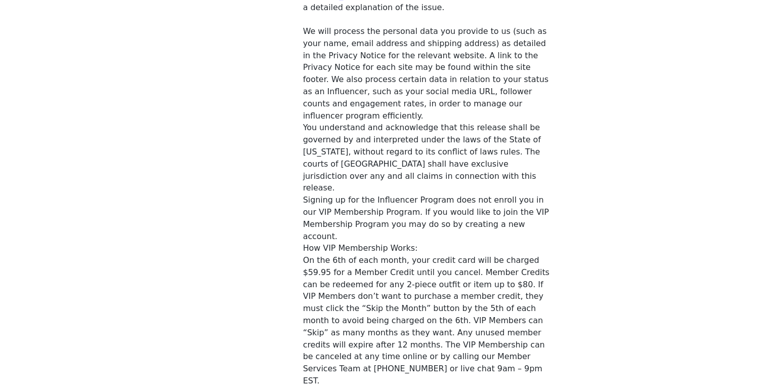
scroll to position [836, 0]
checkbox input "true"
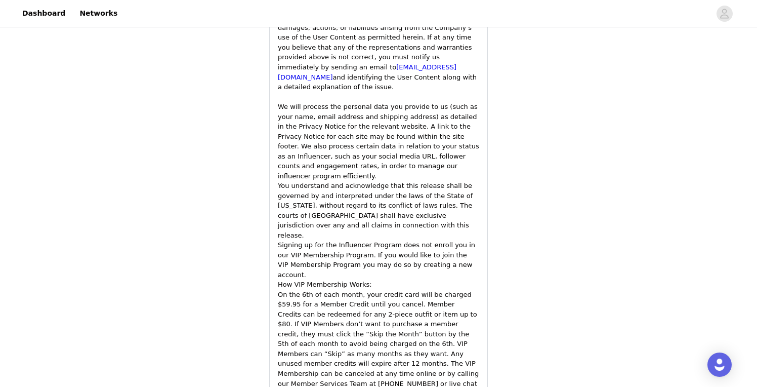
scroll to position [1514, 0]
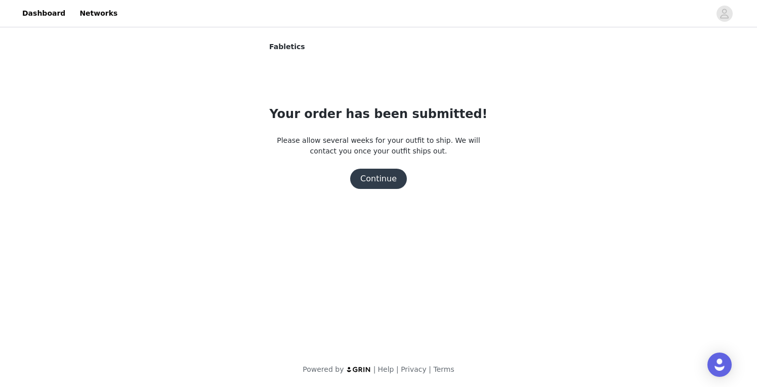
scroll to position [0, 0]
click at [383, 178] on button "Continue" at bounding box center [378, 179] width 57 height 20
